Goal: Navigation & Orientation: Find specific page/section

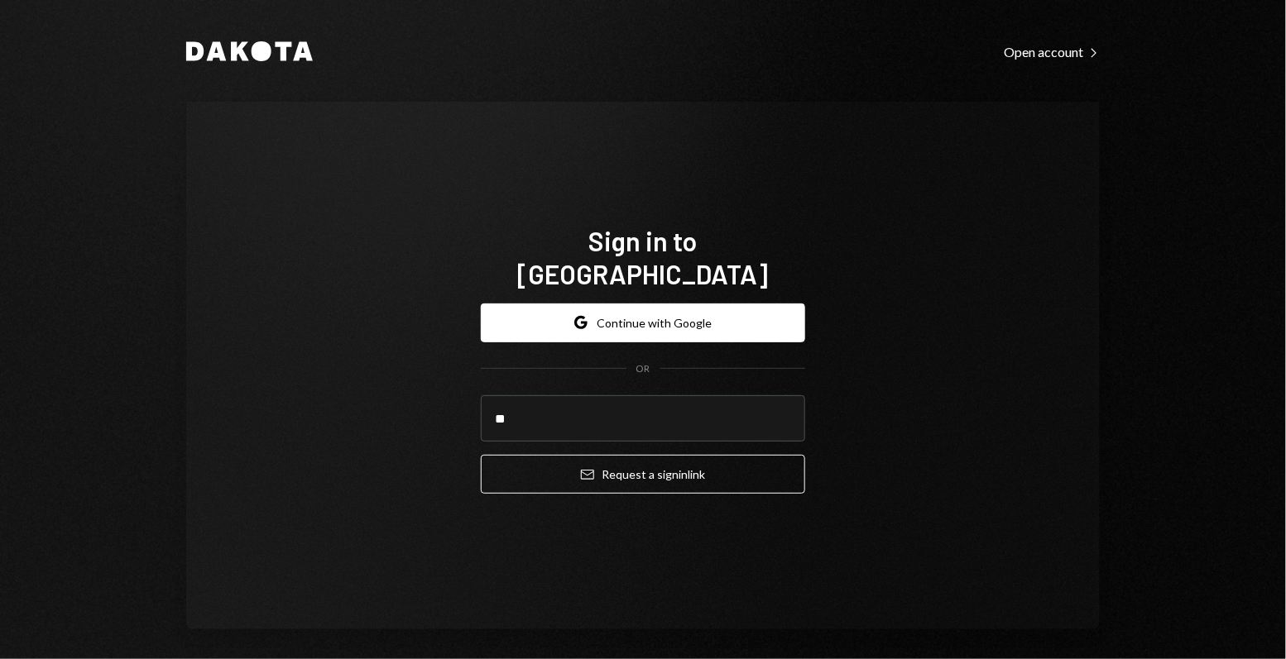
type input "*"
type input "**********"
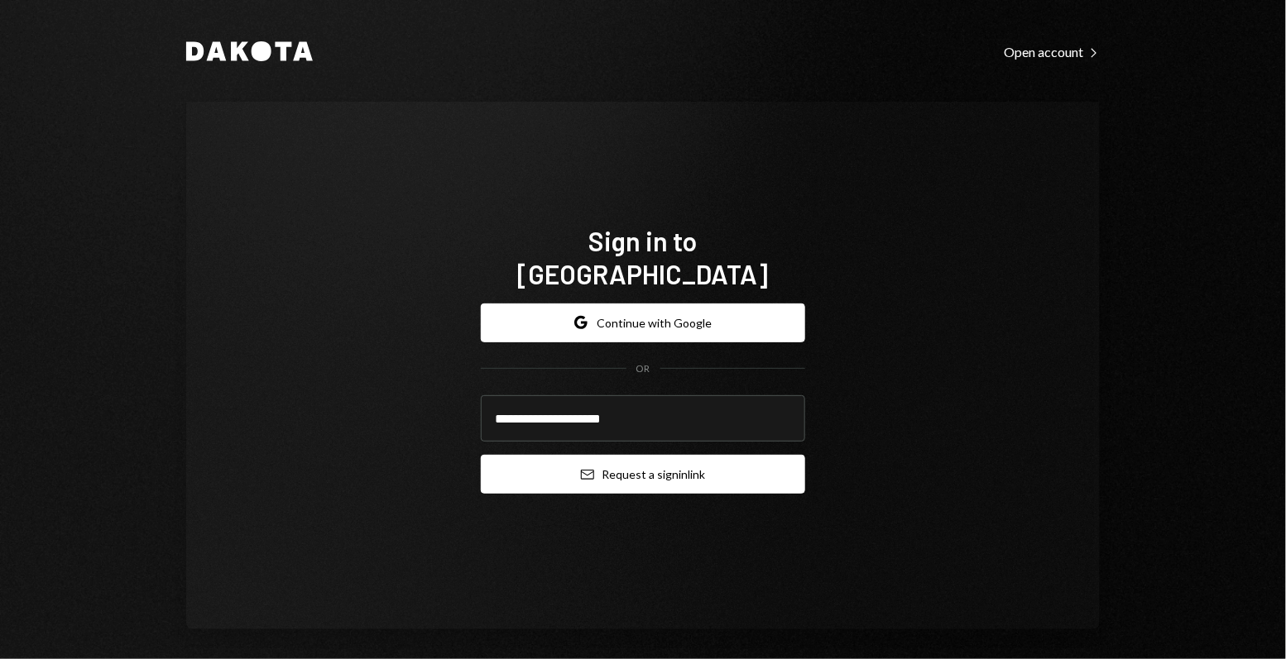
click at [651, 455] on button "Email Request a sign in link" at bounding box center [643, 474] width 324 height 39
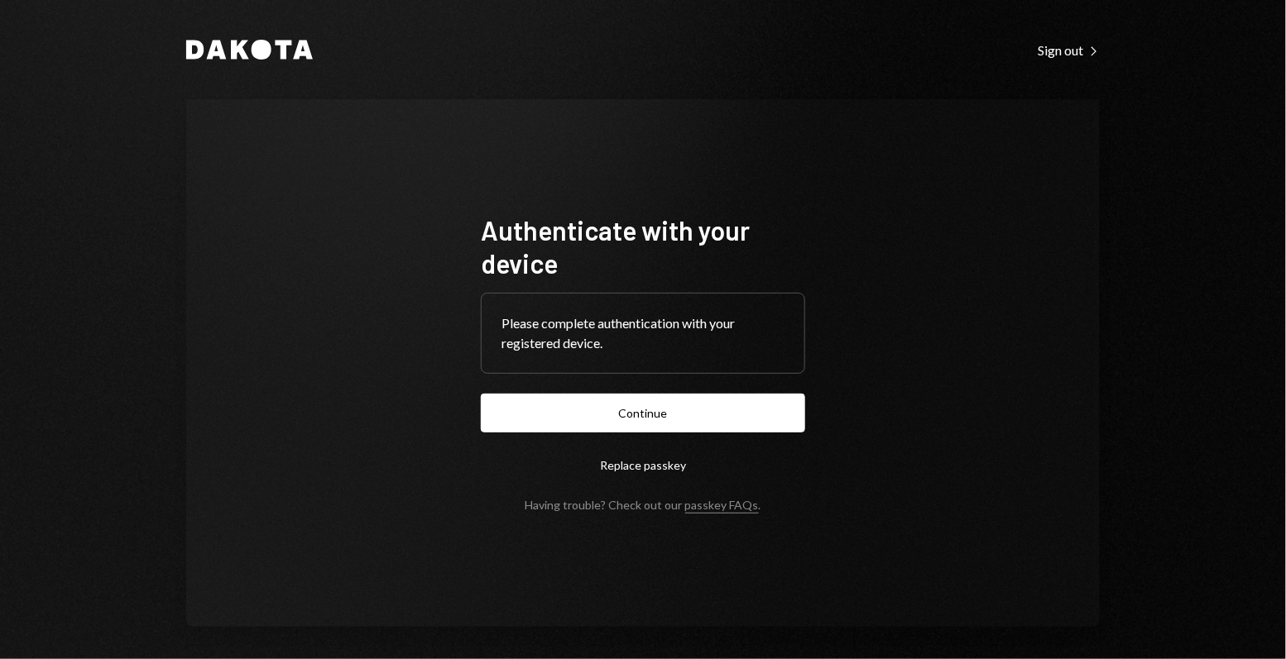
click at [520, 433] on form "Authenticate with your device Please complete authentication with your register…" at bounding box center [643, 362] width 324 height 299
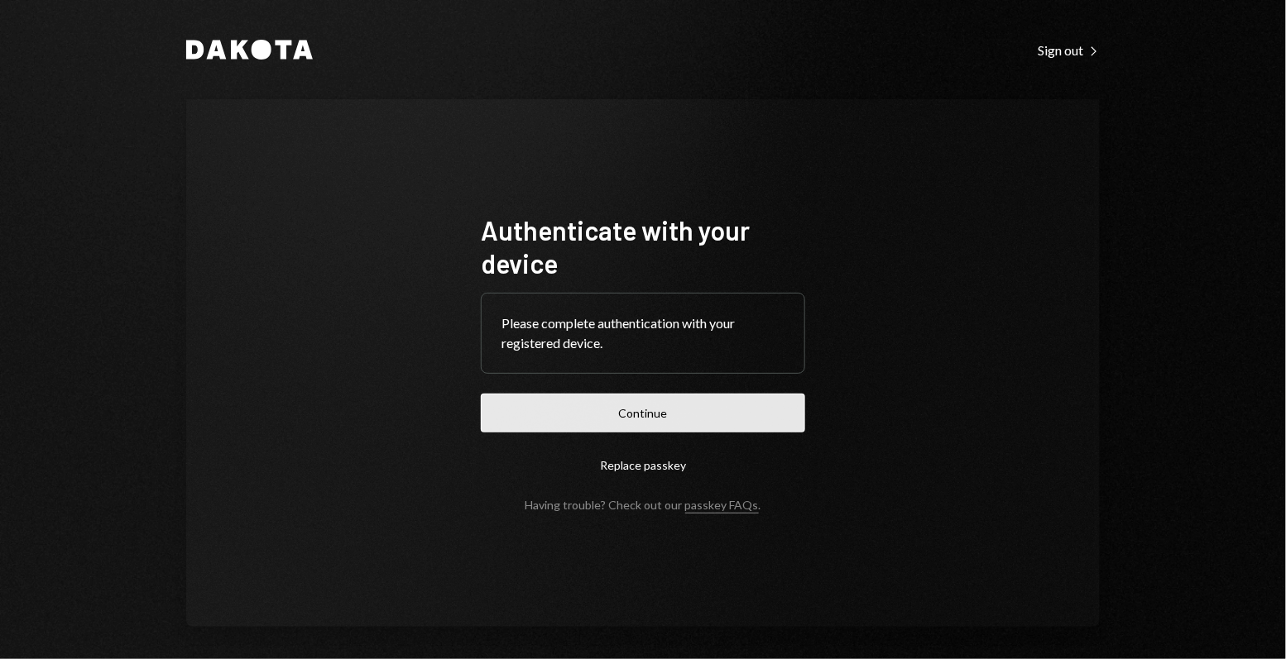
click at [532, 431] on button "Continue" at bounding box center [643, 413] width 324 height 39
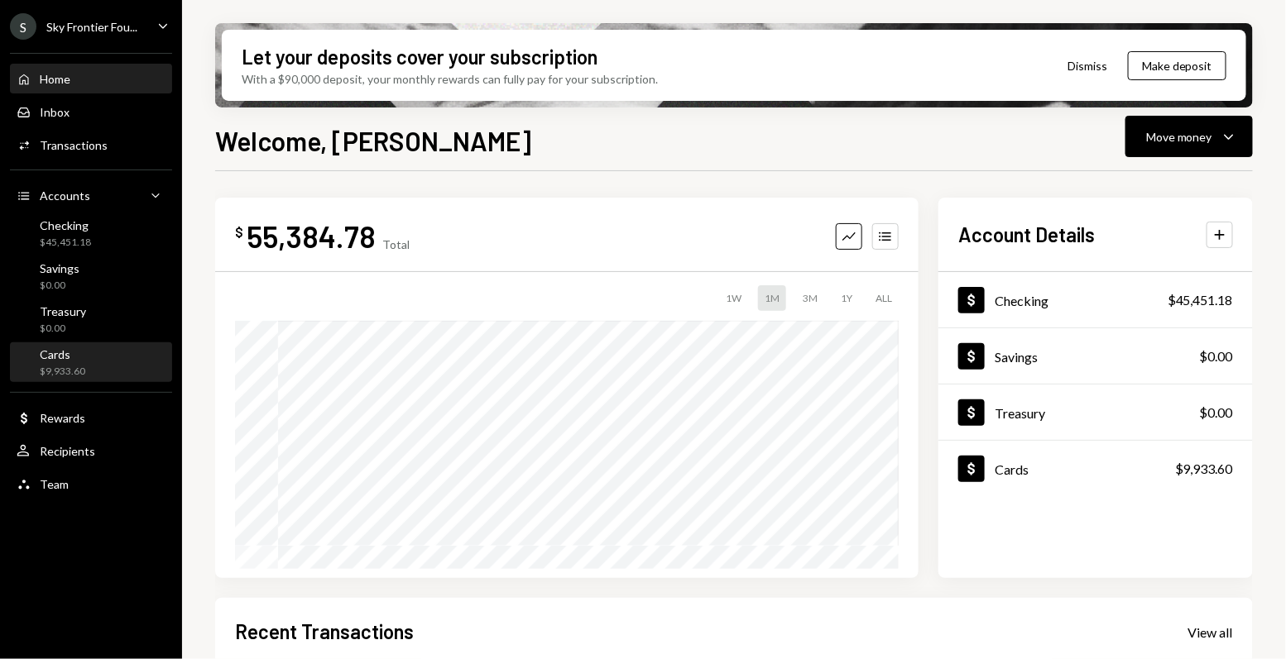
click at [78, 359] on div "Cards" at bounding box center [62, 354] width 45 height 14
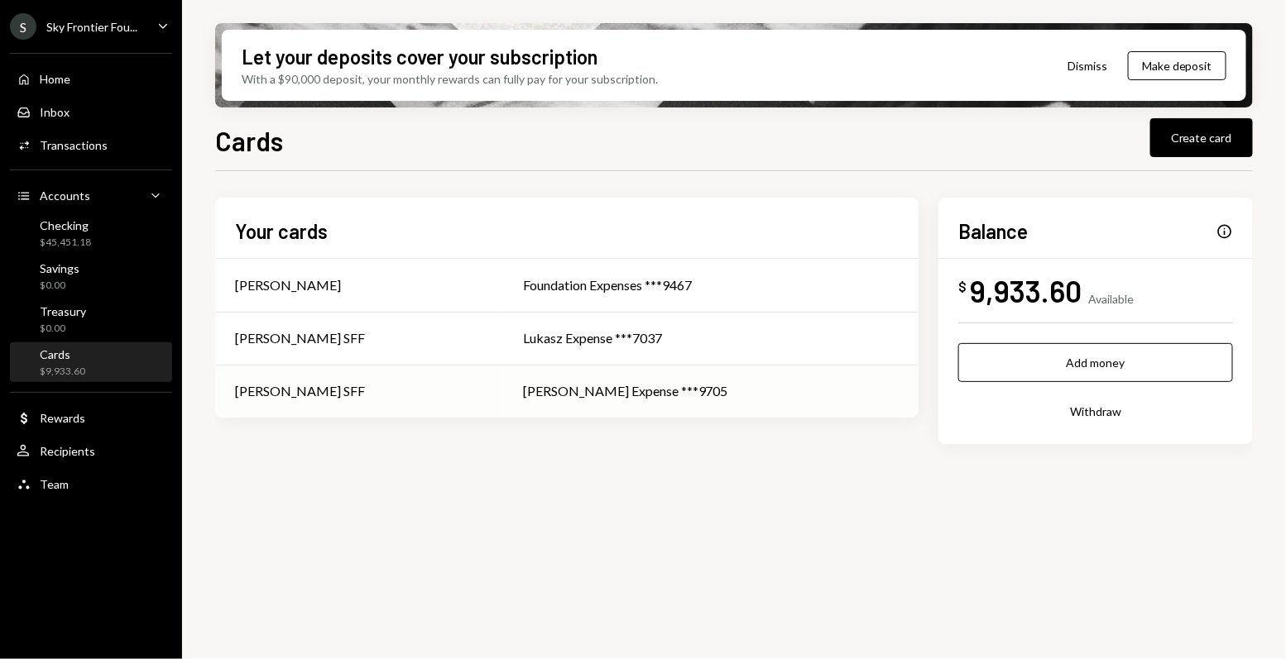
click at [472, 411] on td "Nadine SFF" at bounding box center [359, 391] width 288 height 53
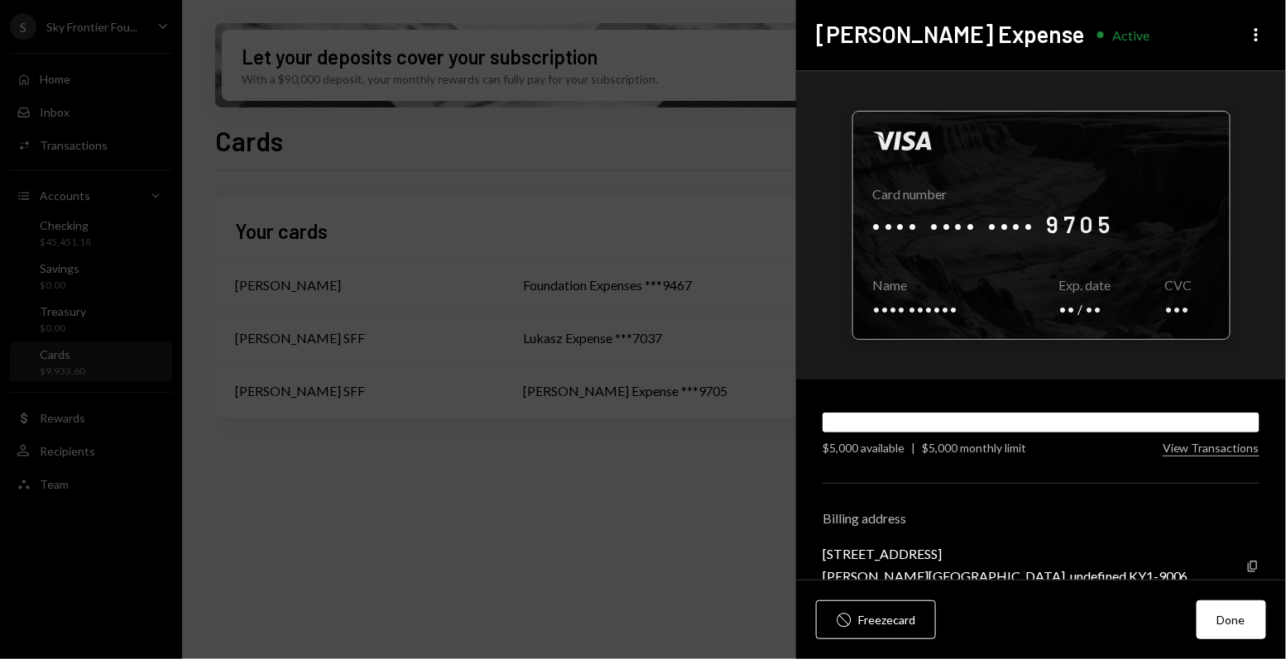
click at [1068, 262] on div at bounding box center [1041, 225] width 376 height 227
